Goal: Information Seeking & Learning: Learn about a topic

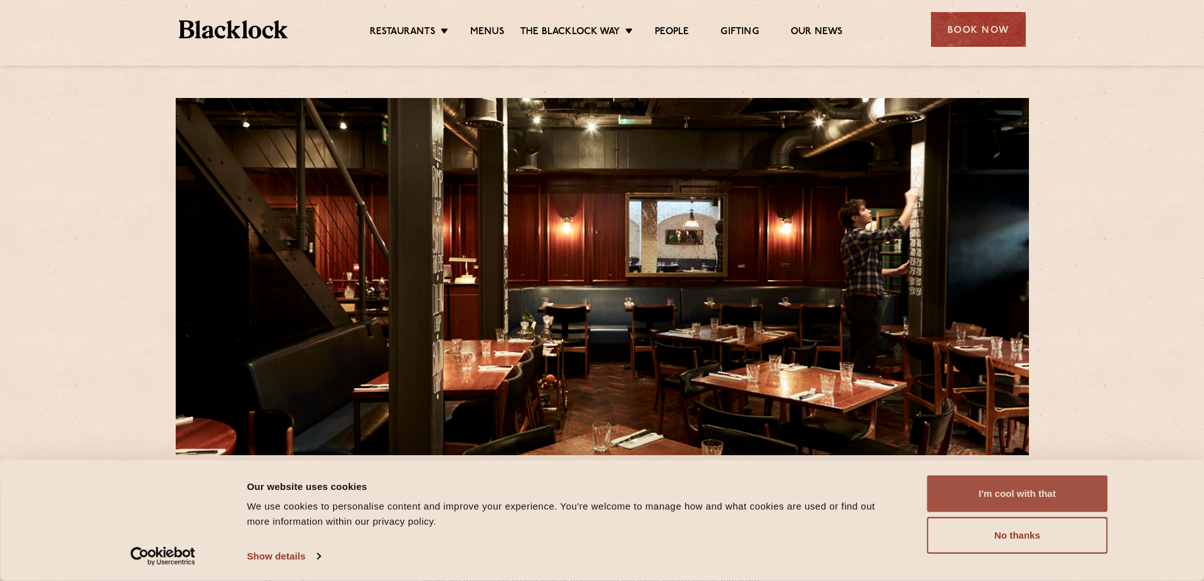
click at [972, 494] on button "I'm cool with that" at bounding box center [1017, 493] width 181 height 37
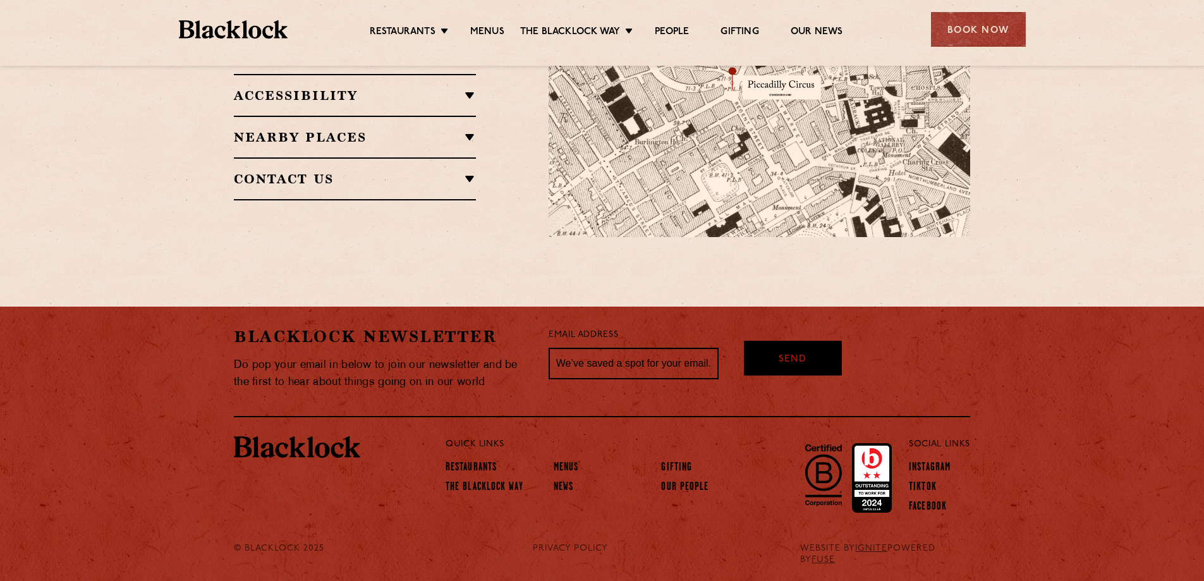
scroll to position [319, 0]
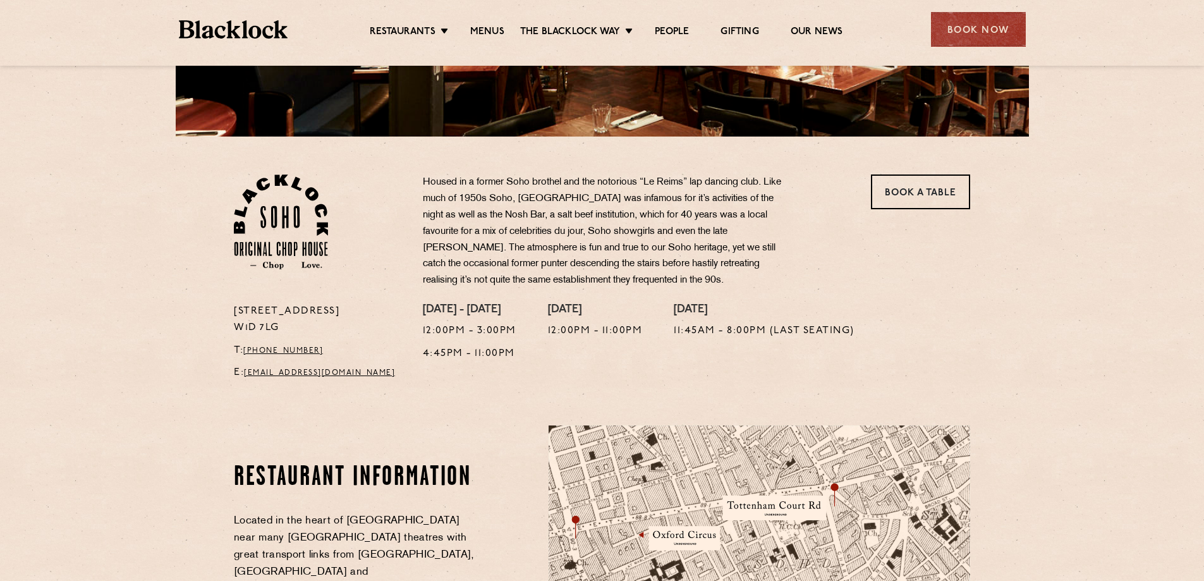
click at [468, 32] on li "Menus" at bounding box center [488, 33] width 66 height 14
click at [484, 26] on link "Menus" at bounding box center [487, 33] width 34 height 14
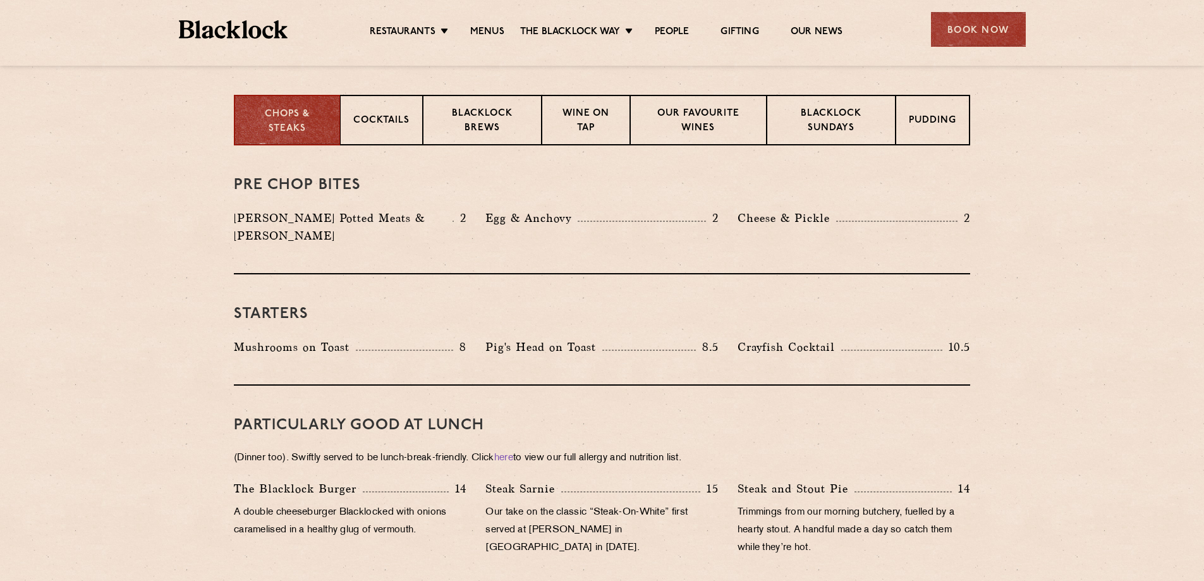
scroll to position [248, 0]
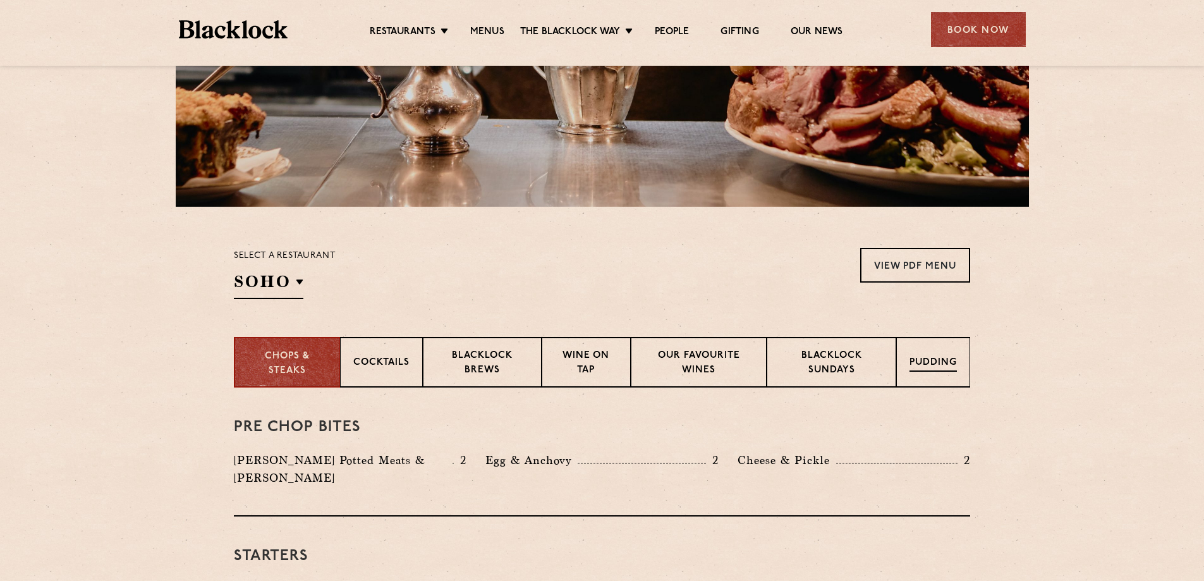
click at [921, 362] on p "Pudding" at bounding box center [933, 364] width 47 height 16
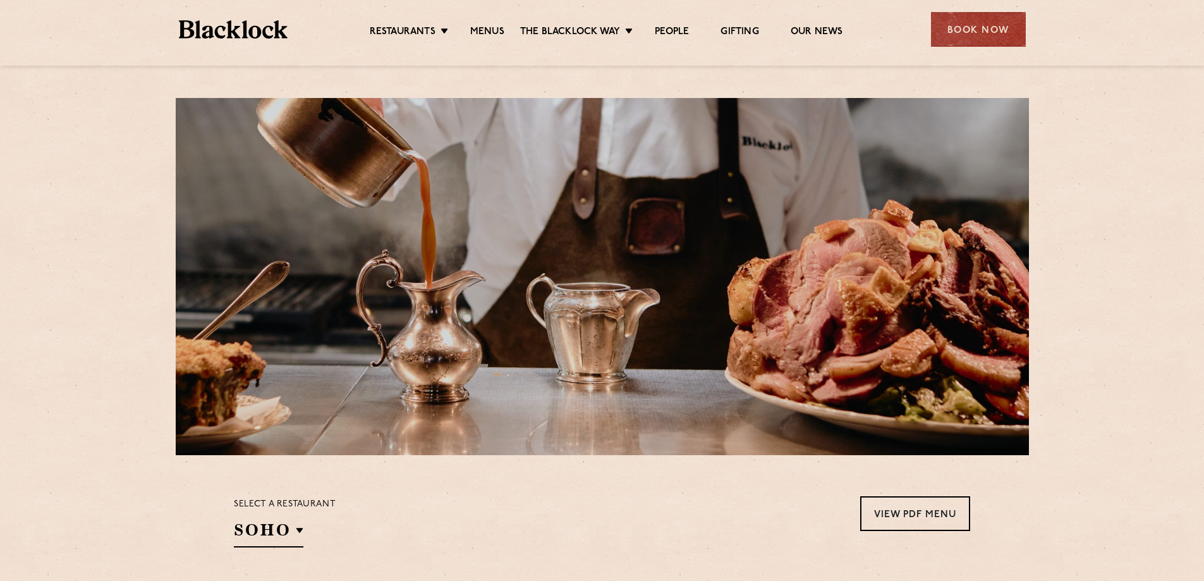
scroll to position [316, 0]
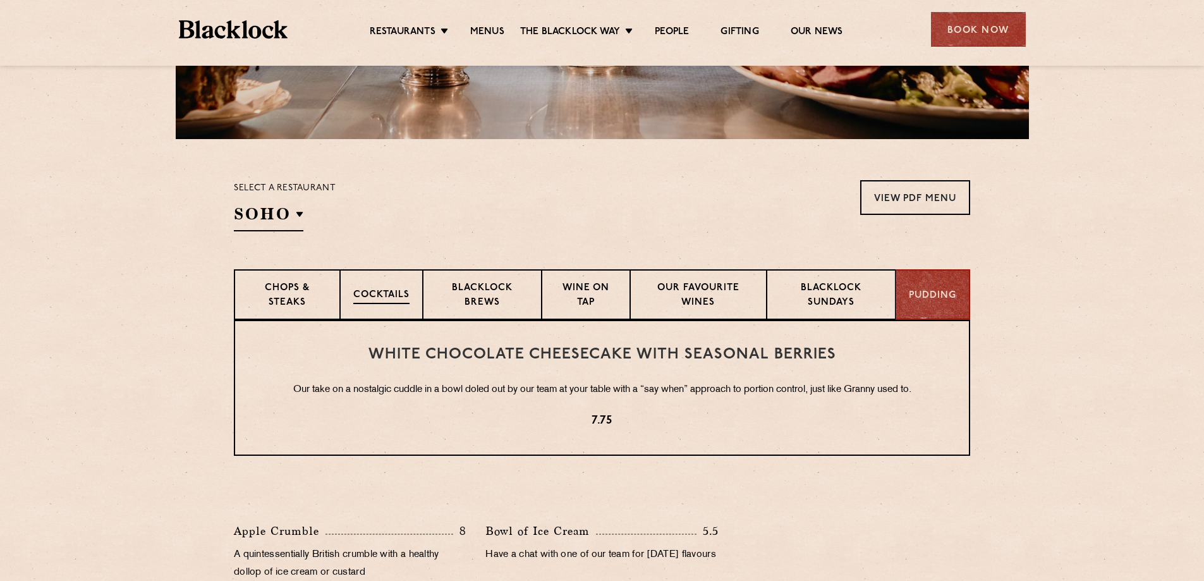
click at [367, 284] on div "Cocktails" at bounding box center [381, 294] width 83 height 51
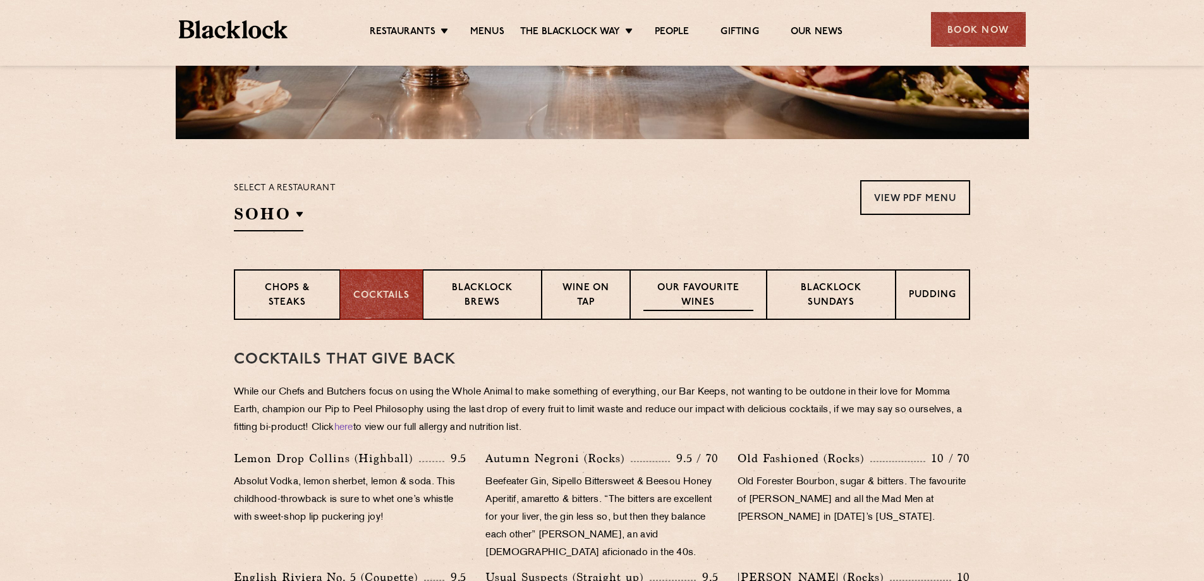
click at [702, 286] on p "Our favourite wines" at bounding box center [698, 296] width 109 height 30
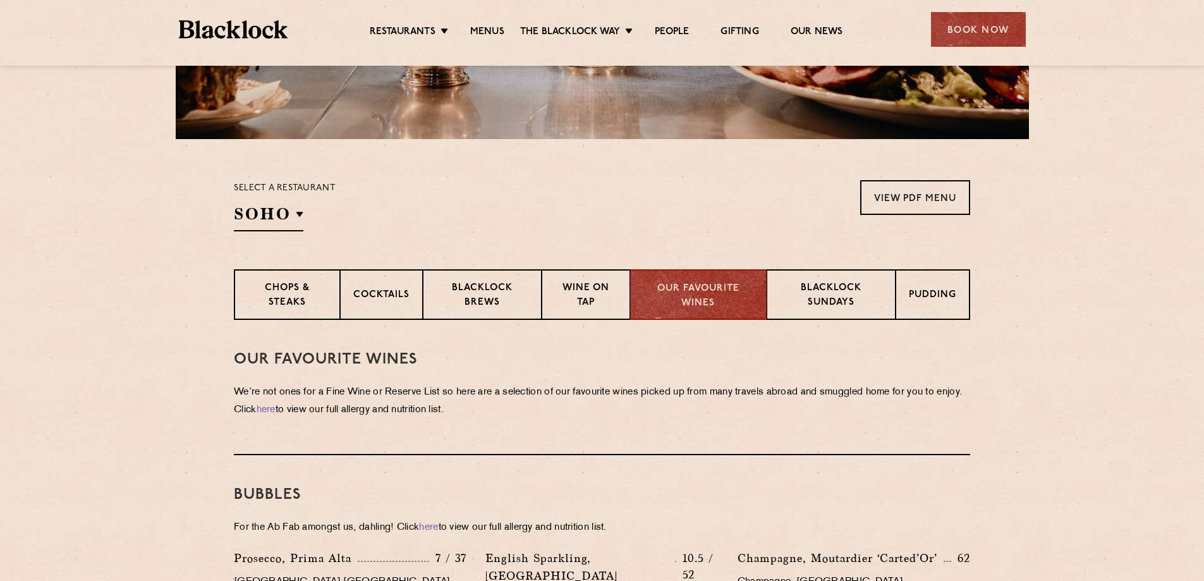
scroll to position [632, 0]
